Goal: Task Accomplishment & Management: Use online tool/utility

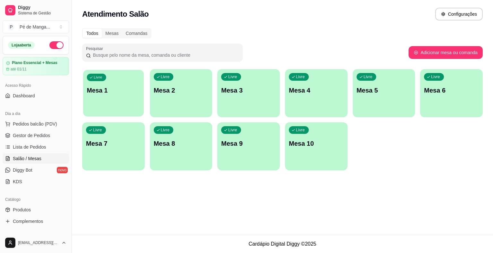
click at [133, 92] on p "Mesa 1" at bounding box center [113, 90] width 53 height 9
click at [133, 91] on p "Mesa 1" at bounding box center [113, 90] width 55 height 9
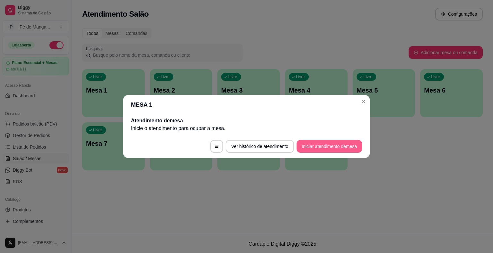
click at [313, 147] on button "Iniciar atendimento de mesa" at bounding box center [328, 146] width 65 height 13
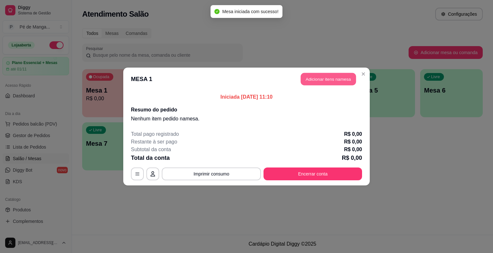
click at [330, 77] on button "Adicionar itens na mesa" at bounding box center [327, 79] width 55 height 13
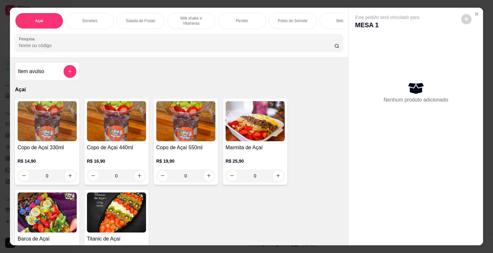
click at [295, 22] on div "Potes de Sorvete" at bounding box center [292, 21] width 48 height 16
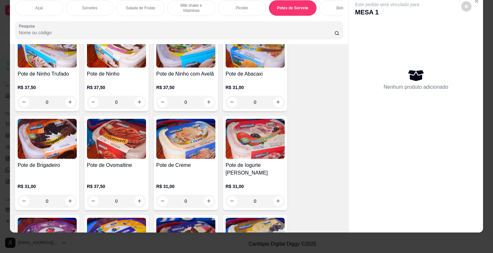
scroll to position [1120, 0]
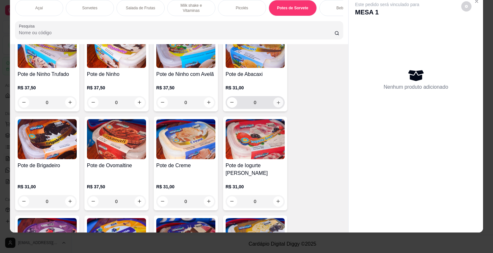
click at [275, 101] on icon "increase-product-quantity" at bounding box center [277, 102] width 5 height 5
type input "1"
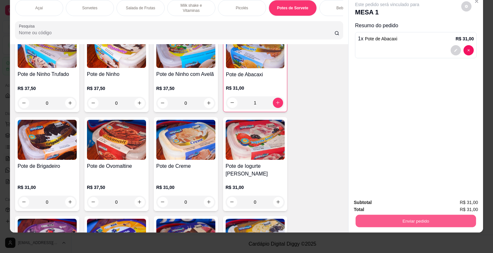
click at [380, 223] on button "Enviar pedido" at bounding box center [415, 221] width 120 height 13
click at [457, 200] on button "Enviar pedido" at bounding box center [460, 201] width 35 height 12
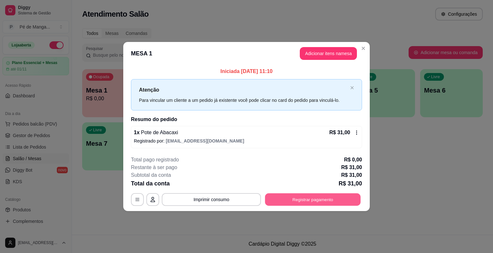
click at [328, 198] on button "Registrar pagamento" at bounding box center [313, 199] width 96 height 13
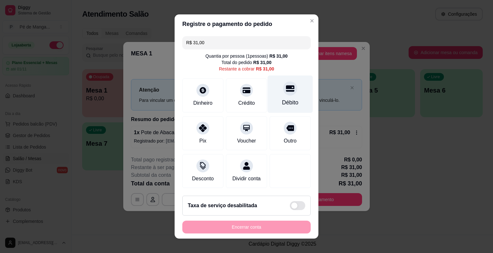
click at [290, 102] on div "Débito" at bounding box center [290, 102] width 16 height 8
type input "R$ 0,00"
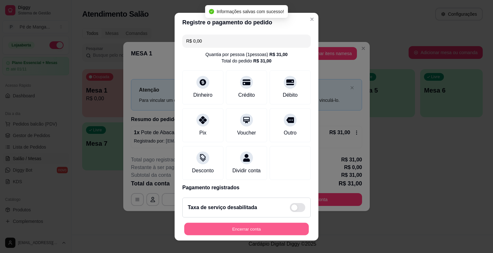
click at [246, 234] on button "Encerrar conta" at bounding box center [246, 229] width 124 height 13
